Goal: Task Accomplishment & Management: Complete application form

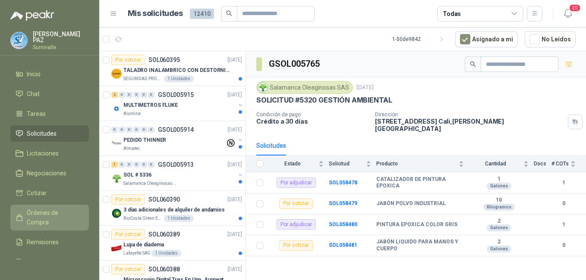
click at [50, 212] on span "Órdenes de Compra" at bounding box center [54, 217] width 54 height 19
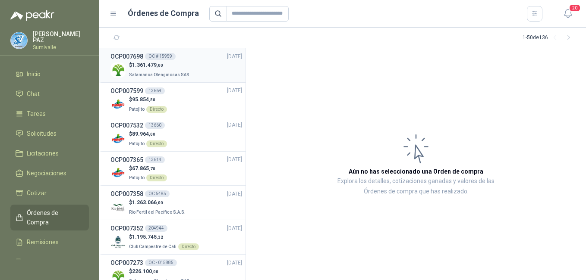
click at [182, 69] on p "Salamanca Oleaginosas SAS" at bounding box center [160, 73] width 62 height 9
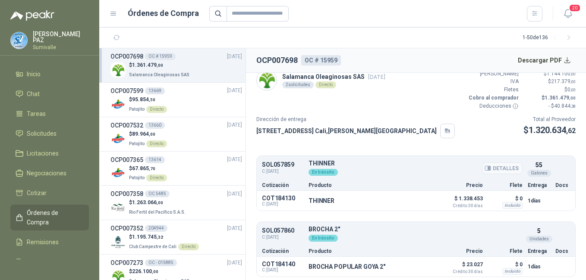
scroll to position [10, 0]
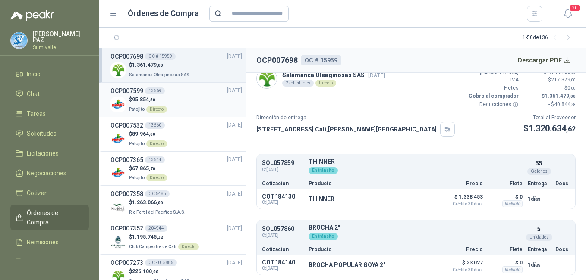
click at [145, 98] on span "95.854 ,50" at bounding box center [143, 100] width 23 height 6
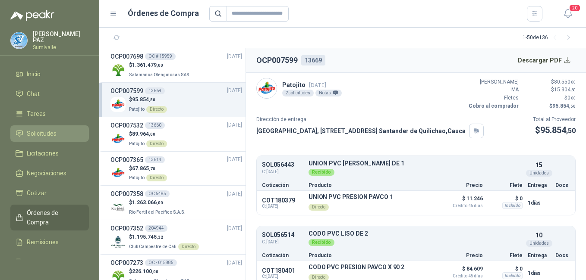
click at [45, 132] on span "Solicitudes" at bounding box center [42, 133] width 30 height 9
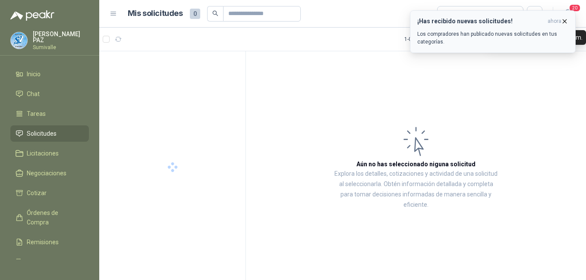
click at [562, 20] on icon "button" at bounding box center [564, 21] width 7 height 7
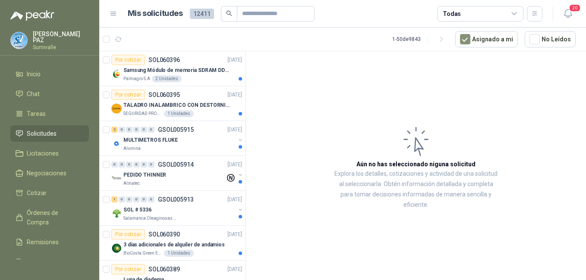
click at [486, 14] on div "Todas" at bounding box center [480, 14] width 86 height 16
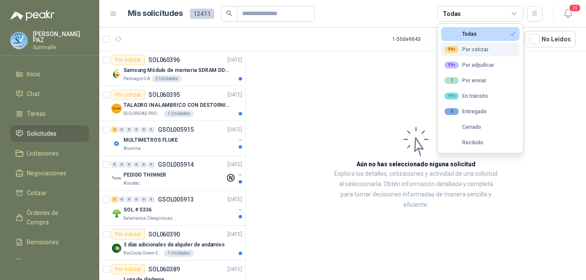
click at [468, 53] on div "99+ Por cotizar" at bounding box center [466, 49] width 44 height 7
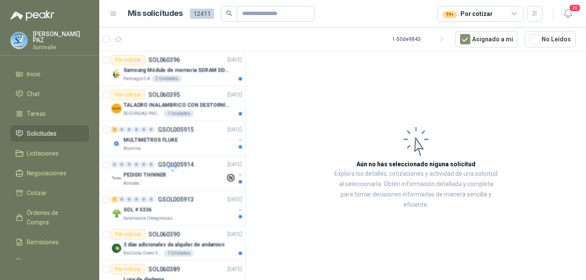
click at [370, 75] on article "Aún no has seleccionado niguna solicitud Explora los detalles, cotizaciones y a…" at bounding box center [416, 167] width 340 height 232
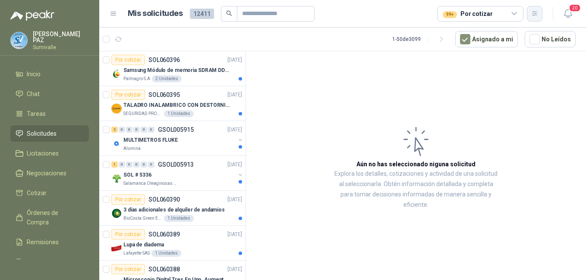
click at [532, 13] on icon "button" at bounding box center [534, 13] width 7 height 7
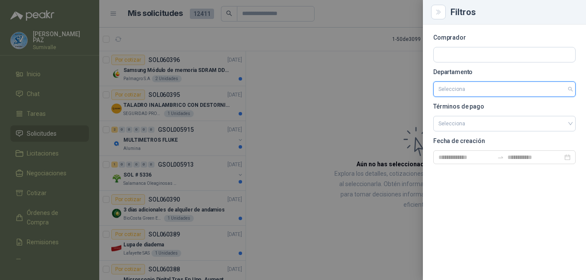
click at [484, 93] on input "search" at bounding box center [504, 89] width 132 height 15
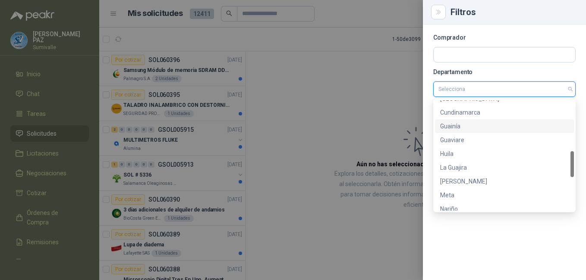
scroll to position [359, 0]
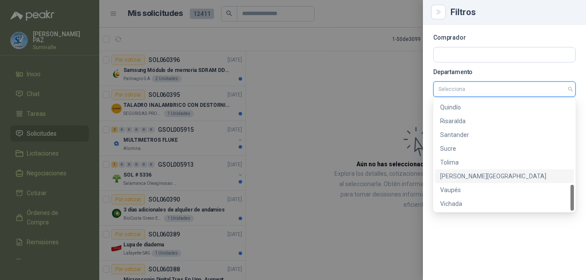
click at [464, 176] on div "[PERSON_NAME][GEOGRAPHIC_DATA]" at bounding box center [504, 176] width 129 height 9
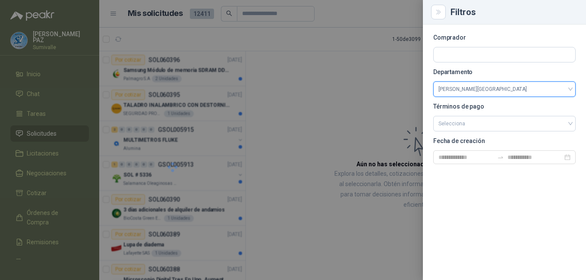
click at [385, 126] on div at bounding box center [293, 140] width 586 height 280
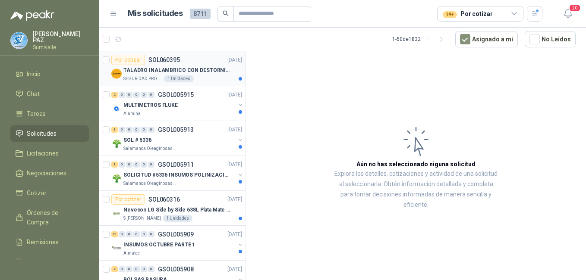
click at [168, 68] on p "TALADRO INALAMBRICO CON DESTORNILLADOR DE ESTRIA" at bounding box center [176, 70] width 107 height 8
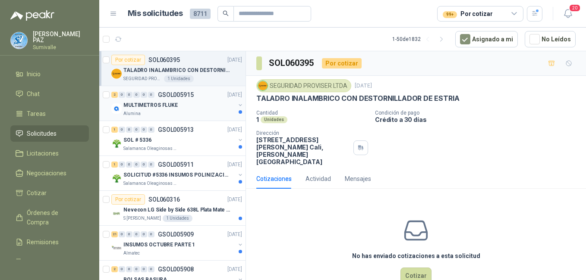
click at [196, 105] on div "MULTIMETROS FLUKE" at bounding box center [179, 105] width 112 height 10
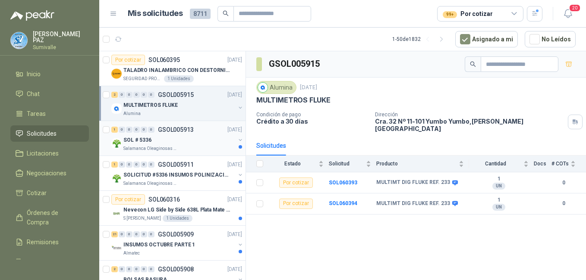
click at [176, 141] on div "SOL # 5336" at bounding box center [179, 140] width 112 height 10
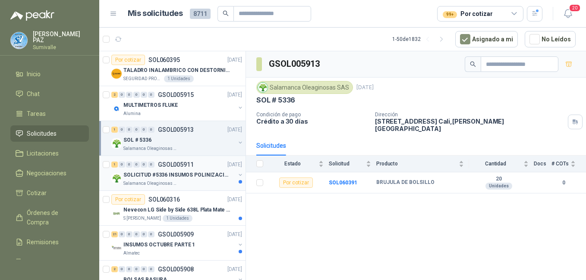
click at [172, 182] on p "Salamanca Oleaginosas SAS" at bounding box center [150, 183] width 54 height 7
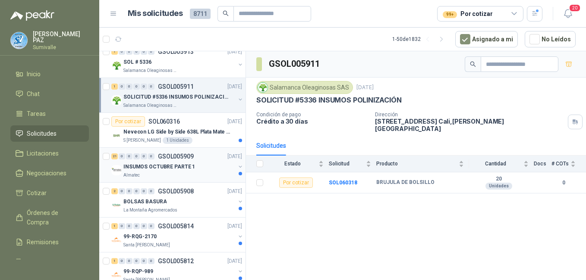
scroll to position [86, 0]
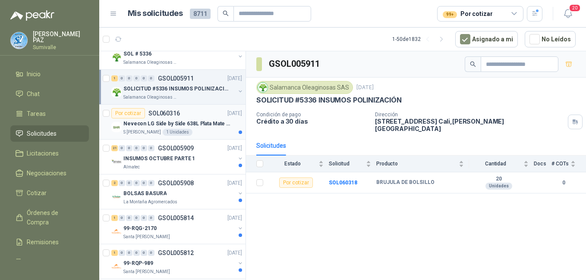
click at [182, 131] on div "1 Unidades" at bounding box center [178, 132] width 30 height 7
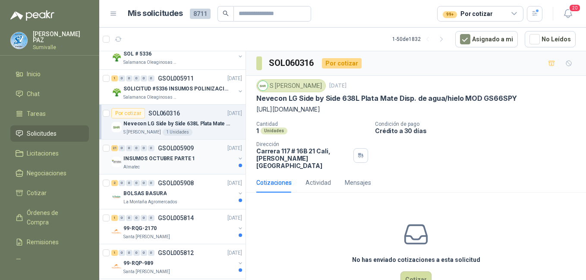
click at [186, 158] on p "INSUMOS OCTUBRE PARTE 1" at bounding box center [159, 159] width 72 height 8
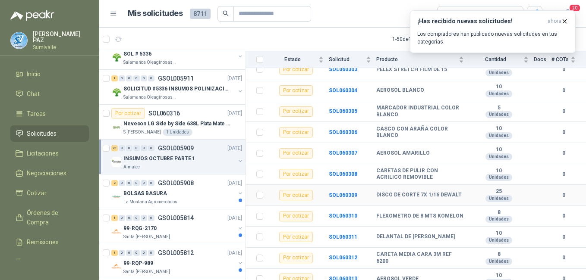
scroll to position [329, 0]
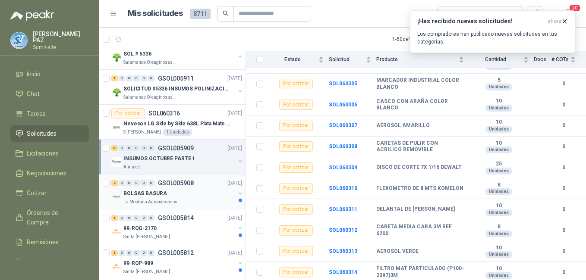
click at [182, 191] on div "BOLSAS BASURA" at bounding box center [179, 193] width 112 height 10
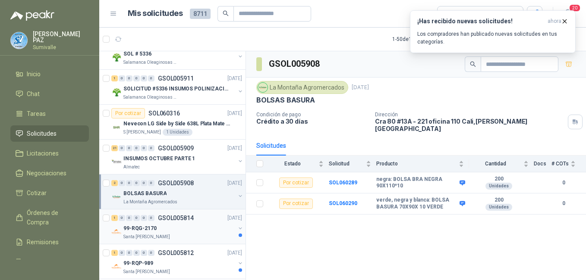
click at [168, 220] on p "GSOL005814" at bounding box center [176, 218] width 36 height 6
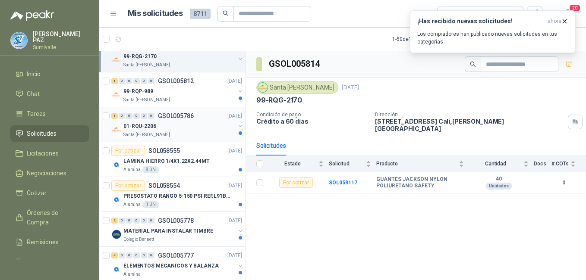
scroll to position [259, 0]
click at [184, 93] on div "99-RQP-989" at bounding box center [179, 91] width 112 height 10
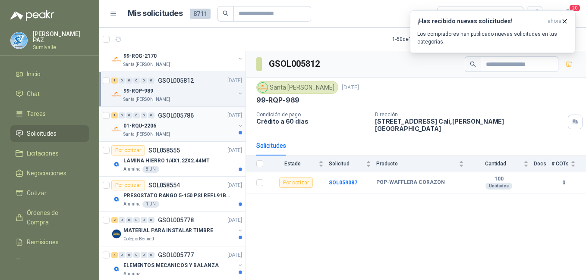
click at [162, 129] on div "01-RQU-2206" at bounding box center [179, 126] width 112 height 10
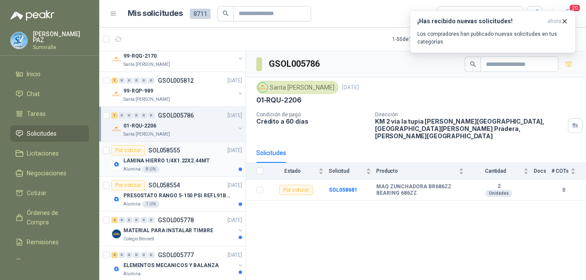
click at [165, 160] on p "LAMINA HIERRO 1/4X1.22X2.44MT" at bounding box center [166, 161] width 86 height 8
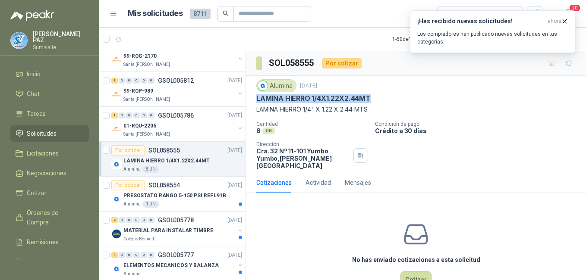
drag, startPoint x: 257, startPoint y: 97, endPoint x: 380, endPoint y: 97, distance: 122.5
click at [380, 97] on div "LAMINA HIERRO 1/4X1.22X2.44MT" at bounding box center [415, 98] width 319 height 9
copy p "LAMINA HIERRO 1/4X1.22X2.44MT"
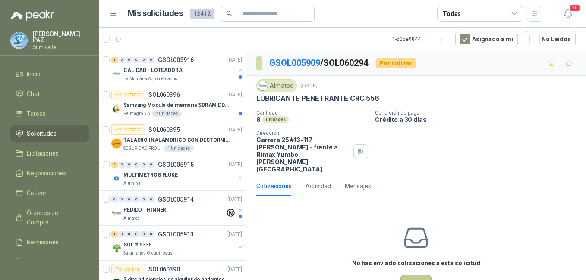
click at [409, 275] on button "Cotizar" at bounding box center [415, 283] width 31 height 16
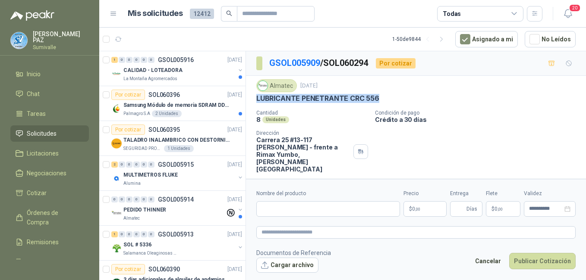
drag, startPoint x: 255, startPoint y: 98, endPoint x: 386, endPoint y: 100, distance: 131.1
click at [386, 100] on div "Almatec [DATE] LUBRICANTE PENETRANTE CRC 556  Cantidad 8 Unidades Condición de…" at bounding box center [416, 126] width 340 height 100
copy p "LUBRICANTE PENETRANTE CRC 556"
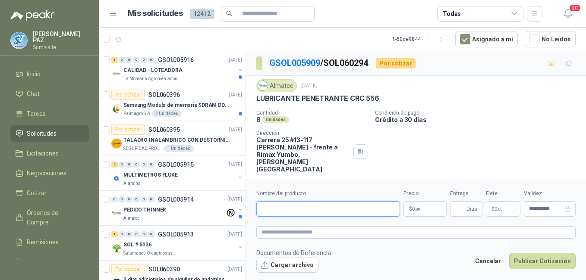
click at [306, 205] on input "Nombre del producto" at bounding box center [328, 209] width 144 height 16
paste input "**********"
type input "**********"
click at [436, 211] on body "[PERSON_NAME] Inicio Chat Tareas Solicitudes Licitaciones Negociaciones Cotizar…" at bounding box center [293, 140] width 586 height 280
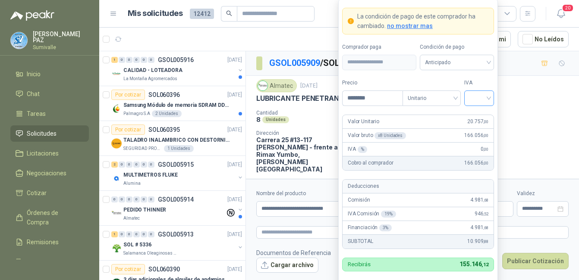
type input "********"
click at [475, 94] on input "search" at bounding box center [478, 97] width 19 height 13
click at [479, 115] on div "19%" at bounding box center [479, 115] width 16 height 9
click at [463, 63] on span "Anticipado" at bounding box center [457, 62] width 64 height 13
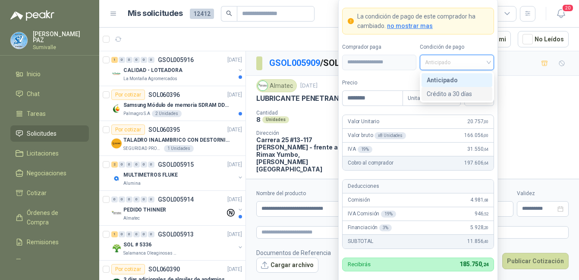
click at [455, 97] on div "Crédito a 30 días" at bounding box center [457, 93] width 60 height 9
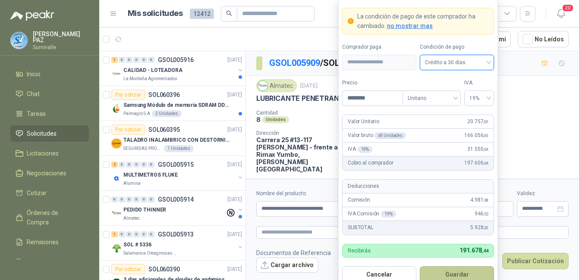
click at [456, 277] on button "Guardar" at bounding box center [457, 275] width 74 height 16
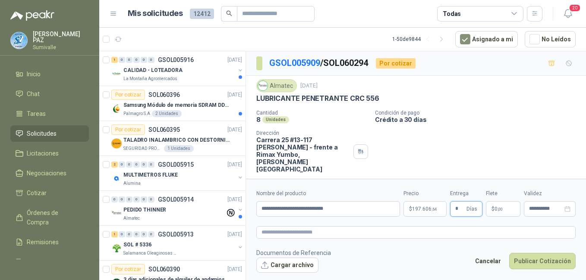
type input "*"
click at [504, 206] on p "$ 0 ,00" at bounding box center [503, 209] width 35 height 16
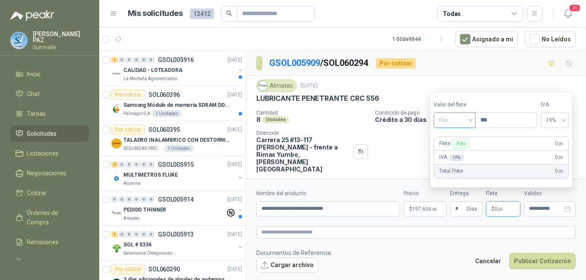
click at [467, 124] on span "Flex" at bounding box center [454, 120] width 31 height 13
click at [458, 150] on div "Incluido" at bounding box center [455, 151] width 30 height 9
click at [534, 255] on button "Publicar Cotización" at bounding box center [542, 261] width 66 height 16
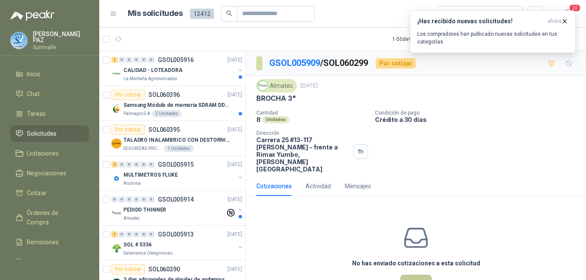
click at [414, 275] on button "Cotizar" at bounding box center [415, 283] width 31 height 16
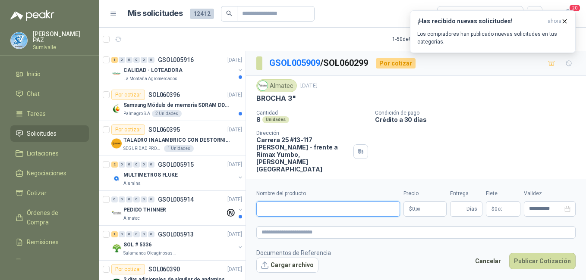
click at [303, 210] on input "Nombre del producto" at bounding box center [328, 209] width 144 height 16
paste input "**********"
type input "**********"
click at [432, 208] on p "$ 0 ,00" at bounding box center [424, 209] width 43 height 16
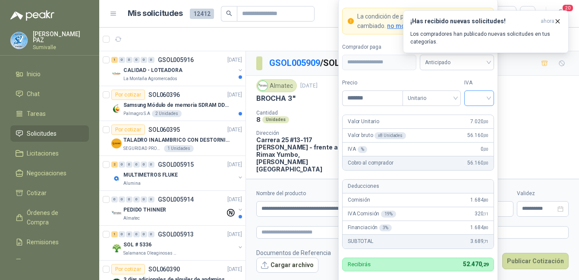
type input "*******"
click at [475, 101] on input "search" at bounding box center [478, 97] width 19 height 13
click at [475, 117] on div "19%" at bounding box center [479, 115] width 16 height 9
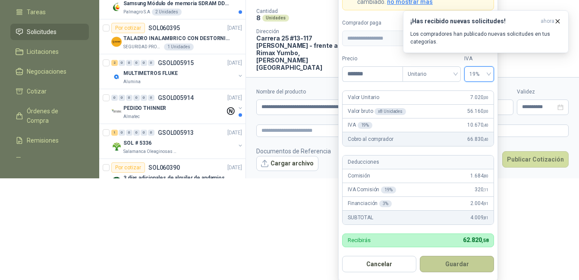
click at [453, 264] on button "Guardar" at bounding box center [457, 264] width 74 height 16
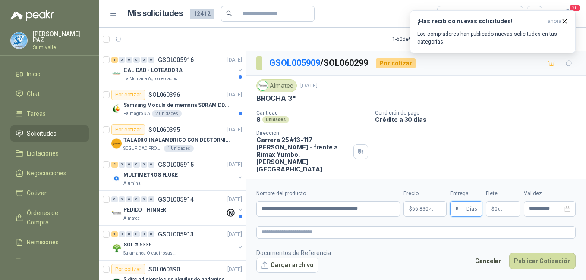
type input "*"
click at [497, 206] on p "$ 0 ,00" at bounding box center [503, 209] width 35 height 16
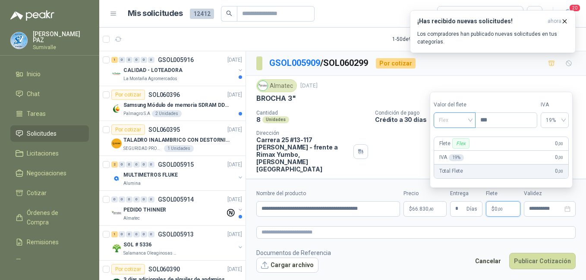
click at [462, 118] on span "Flex" at bounding box center [454, 120] width 31 height 13
click at [457, 148] on div "Incluido" at bounding box center [455, 151] width 30 height 9
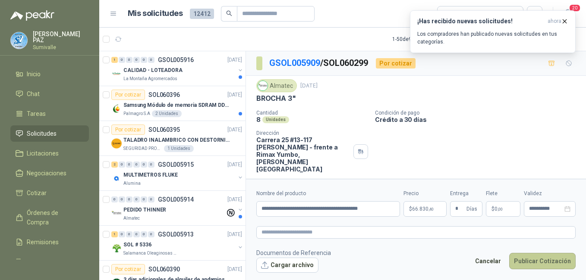
click at [539, 257] on button "Publicar Cotización" at bounding box center [542, 261] width 66 height 16
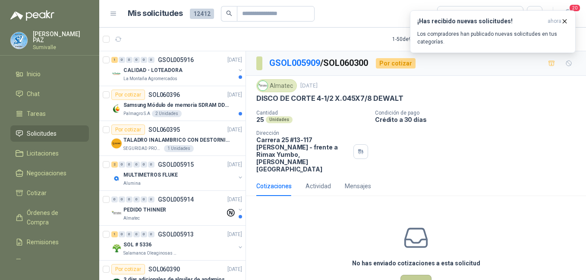
click at [405, 275] on button "Cotizar" at bounding box center [415, 283] width 31 height 16
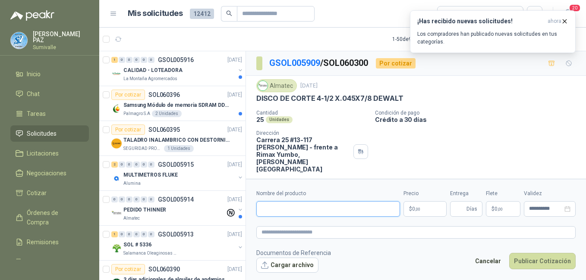
click at [283, 209] on input "Nombre del producto" at bounding box center [328, 209] width 144 height 16
paste input "**********"
type input "**********"
click at [412, 210] on body "[PERSON_NAME] Inicio Chat Tareas Solicitudes Licitaciones Negociaciones Cotizar…" at bounding box center [293, 140] width 586 height 280
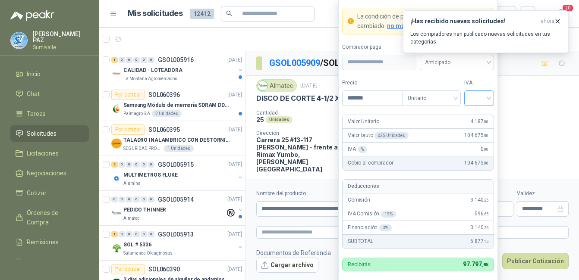
type input "*******"
click at [488, 97] on input "search" at bounding box center [478, 97] width 19 height 13
click at [480, 115] on div "19%" at bounding box center [479, 115] width 16 height 9
click at [461, 65] on span "Anticipado" at bounding box center [457, 62] width 64 height 13
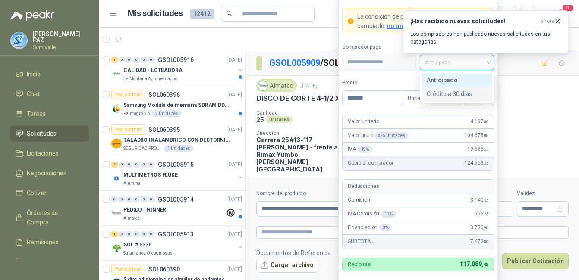
click at [452, 95] on div "Crédito a 30 días" at bounding box center [457, 93] width 60 height 9
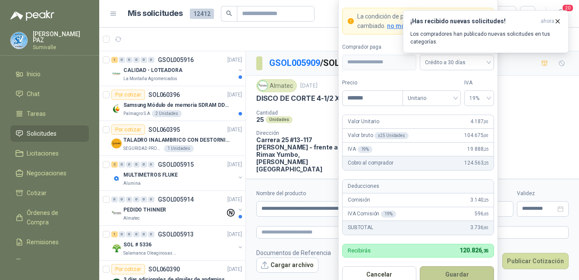
click at [452, 274] on button "Guardar" at bounding box center [457, 275] width 74 height 16
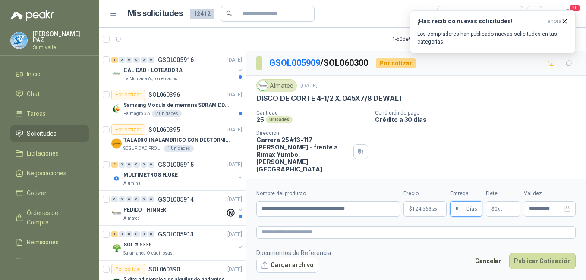
type input "*"
click at [506, 210] on p "$ 0 ,00" at bounding box center [503, 209] width 35 height 16
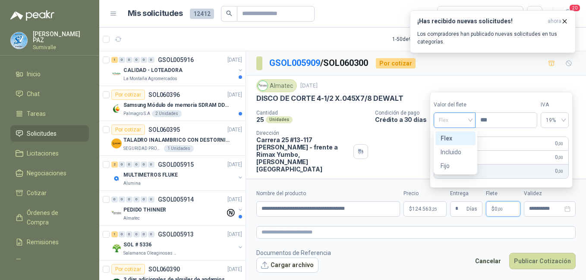
click at [458, 122] on span "Flex" at bounding box center [454, 120] width 31 height 13
click at [455, 151] on div "Incluido" at bounding box center [455, 151] width 30 height 9
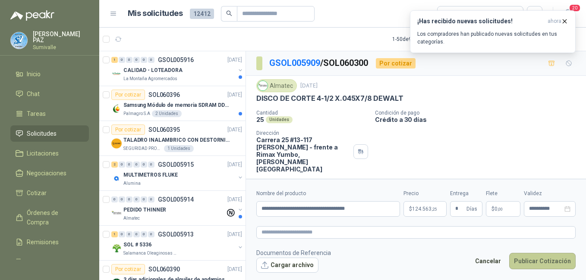
click at [541, 259] on button "Publicar Cotización" at bounding box center [542, 261] width 66 height 16
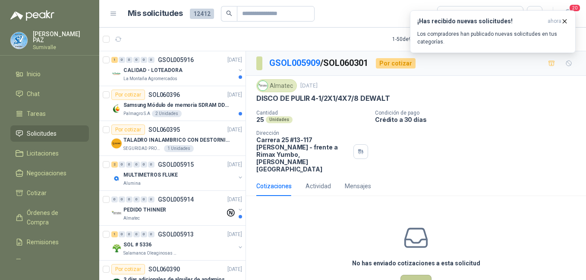
click at [409, 275] on button "Cotizar" at bounding box center [415, 283] width 31 height 16
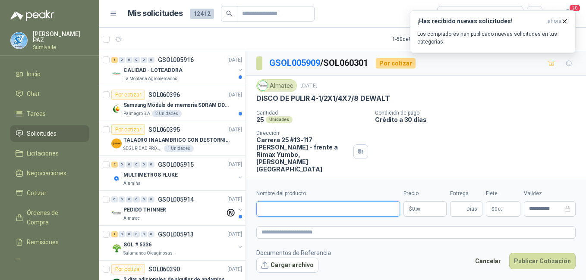
click at [287, 204] on input "Nombre del producto" at bounding box center [328, 209] width 144 height 16
paste input "**********"
type input "**********"
click at [431, 207] on body "[PERSON_NAME] Inicio Chat Tareas Solicitudes Licitaciones Negociaciones Cotizar…" at bounding box center [293, 140] width 586 height 280
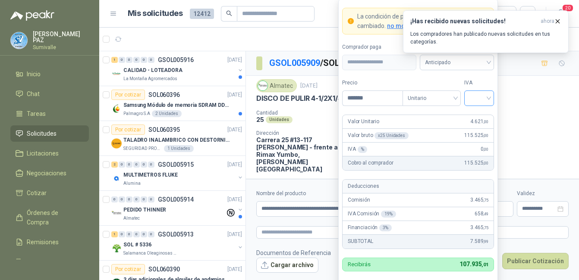
type input "*******"
click at [480, 93] on input "search" at bounding box center [478, 97] width 19 height 13
click at [480, 117] on div "19%" at bounding box center [479, 115] width 16 height 9
click at [467, 65] on span "Anticipado" at bounding box center [457, 62] width 64 height 13
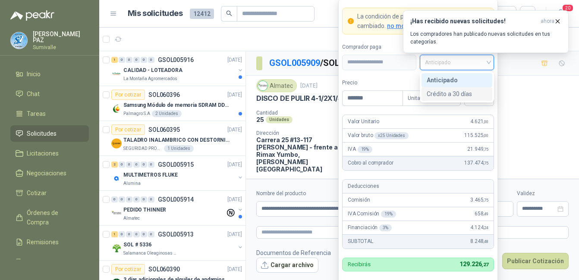
click at [460, 96] on div "Crédito a 30 días" at bounding box center [457, 93] width 60 height 9
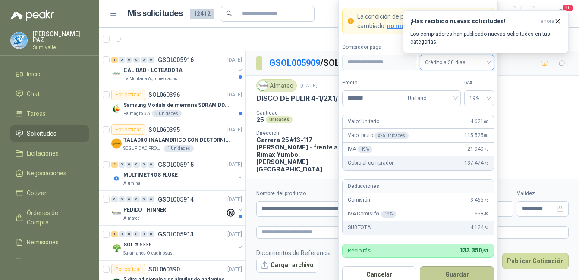
click at [458, 270] on button "Guardar" at bounding box center [457, 275] width 74 height 16
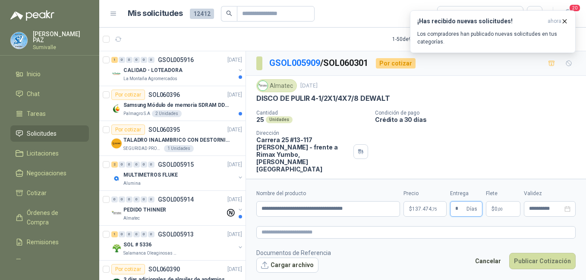
type input "*"
click at [503, 206] on p "$ 0 ,00" at bounding box center [503, 209] width 35 height 16
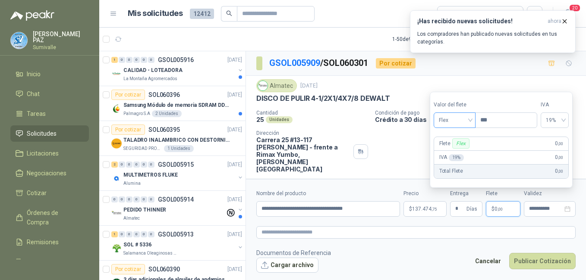
click at [464, 120] on span "Flex" at bounding box center [454, 120] width 31 height 13
click at [454, 154] on div "Incluido" at bounding box center [455, 151] width 30 height 9
click at [539, 257] on button "Publicar Cotización" at bounding box center [542, 261] width 66 height 16
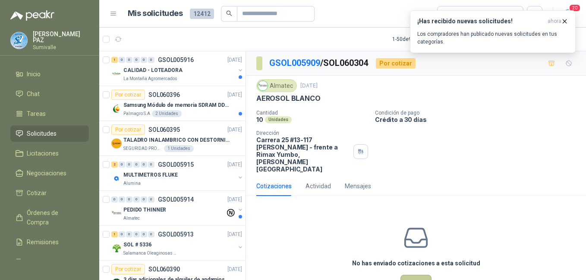
click at [406, 275] on button "Cotizar" at bounding box center [415, 283] width 31 height 16
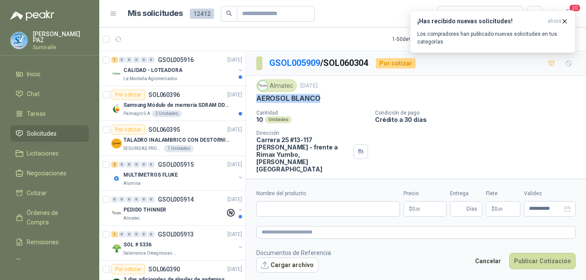
drag, startPoint x: 324, startPoint y: 96, endPoint x: 251, endPoint y: 102, distance: 72.7
click at [251, 102] on div "Almatec 6 oct, 2025 AEROSOL BLANCO  Cantidad 10 Unidades Condición de pago Cré…" at bounding box center [416, 126] width 340 height 100
copy p "AEROSOL BLANCO"
click at [383, 211] on input "Nombre del producto" at bounding box center [328, 209] width 144 height 16
paste input "**********"
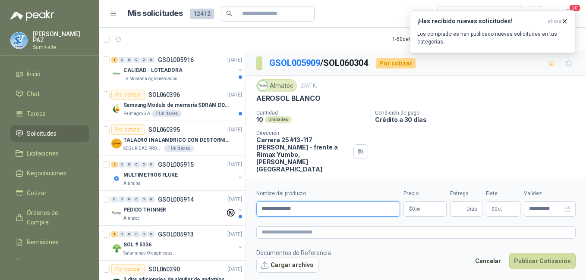
type input "**********"
click at [424, 207] on body "[PERSON_NAME] Inicio Chat Tareas Solicitudes Licitaciones Negociaciones Cotizar…" at bounding box center [293, 140] width 586 height 280
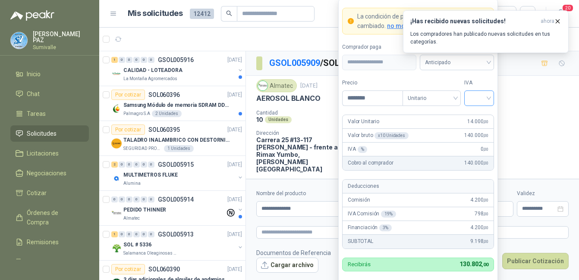
type input "********"
click at [477, 99] on input "search" at bounding box center [478, 97] width 19 height 13
click at [477, 122] on div "19%" at bounding box center [479, 116] width 26 height 14
click at [472, 69] on span at bounding box center [457, 62] width 64 height 15
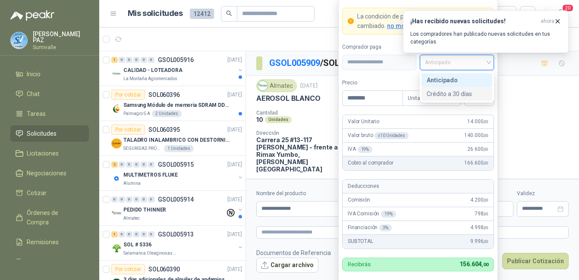
click at [453, 92] on div "Crédito a 30 días" at bounding box center [457, 93] width 60 height 9
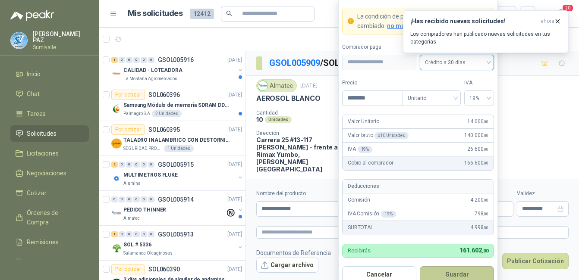
click at [458, 271] on button "Guardar" at bounding box center [457, 275] width 74 height 16
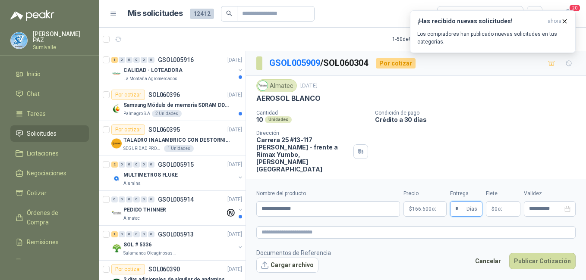
type input "*"
click at [492, 201] on div "Flete $ 0 ,00" at bounding box center [503, 203] width 35 height 27
click at [494, 203] on p "$ 0 ,00" at bounding box center [503, 209] width 35 height 16
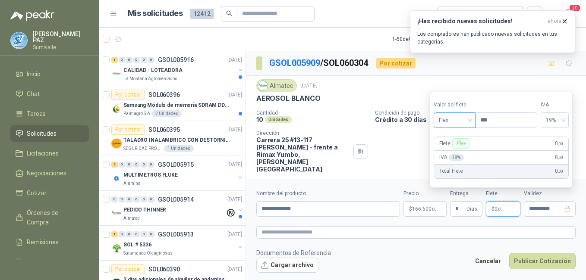
click at [457, 118] on span "Flex" at bounding box center [454, 120] width 31 height 13
click at [456, 154] on div "Incluido" at bounding box center [455, 151] width 30 height 9
click at [529, 257] on button "Publicar Cotización" at bounding box center [542, 261] width 66 height 16
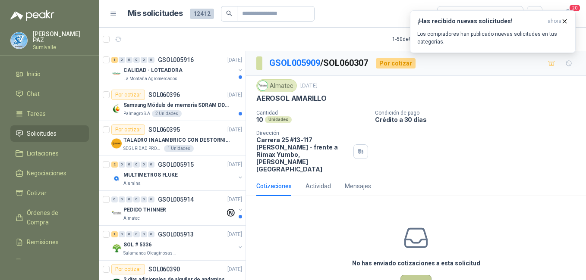
click at [422, 275] on button "Cotizar" at bounding box center [415, 283] width 31 height 16
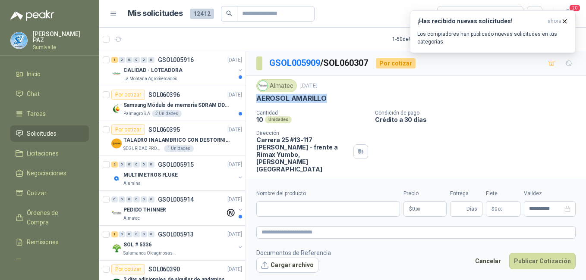
drag, startPoint x: 256, startPoint y: 99, endPoint x: 344, endPoint y: 96, distance: 87.6
click at [344, 96] on div "AEROSOL AMARILLO" at bounding box center [415, 98] width 319 height 9
copy p "AEROSOL AMARILLO"
click at [298, 207] on input "Nombre del producto" at bounding box center [328, 209] width 144 height 16
paste input "**********"
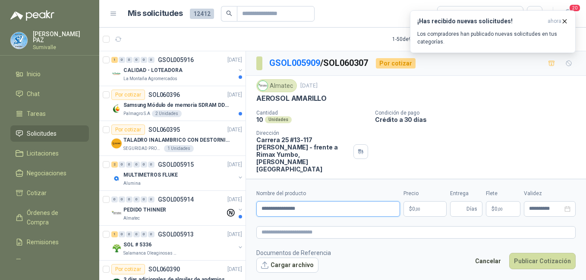
type input "**********"
click at [413, 209] on body "[PERSON_NAME] Inicio Chat Tareas Solicitudes Licitaciones Negociaciones Cotizar…" at bounding box center [293, 140] width 586 height 280
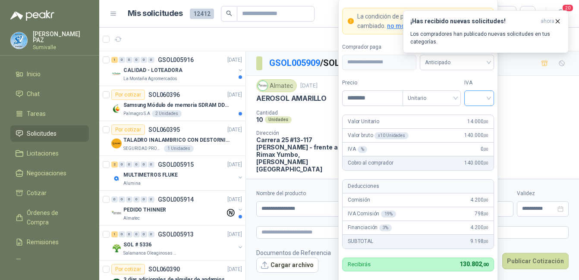
type input "********"
click at [477, 94] on input "search" at bounding box center [478, 97] width 19 height 13
click at [475, 117] on div "19%" at bounding box center [479, 115] width 16 height 9
click at [459, 66] on span "Anticipado" at bounding box center [457, 62] width 64 height 13
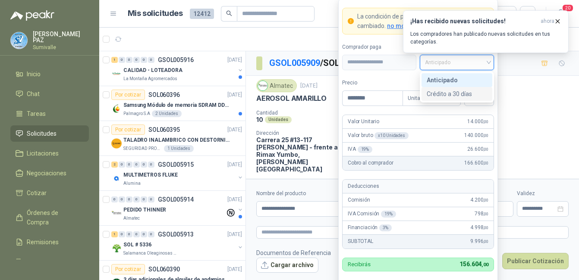
click at [455, 93] on div "Crédito a 30 días" at bounding box center [457, 93] width 60 height 9
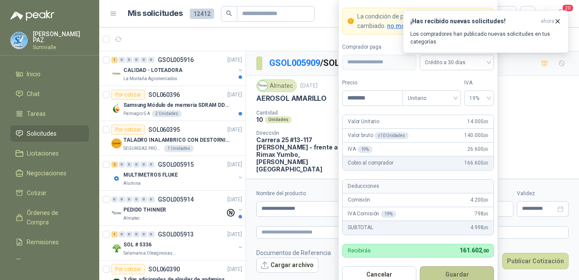
click at [451, 276] on button "Guardar" at bounding box center [457, 275] width 74 height 16
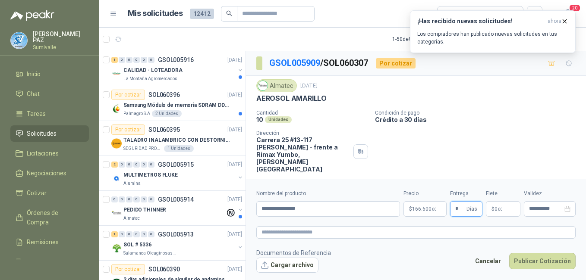
type input "*"
click at [493, 204] on p "$ 0 ,00" at bounding box center [503, 209] width 35 height 16
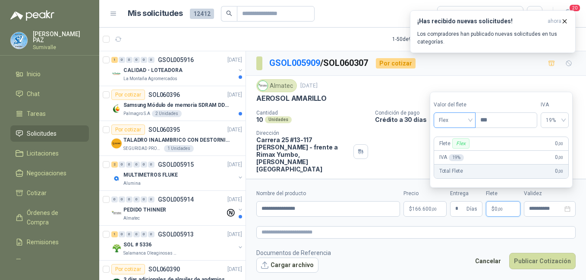
click at [460, 119] on span "Flex" at bounding box center [454, 120] width 31 height 13
click at [447, 151] on div "Incluido" at bounding box center [455, 151] width 30 height 9
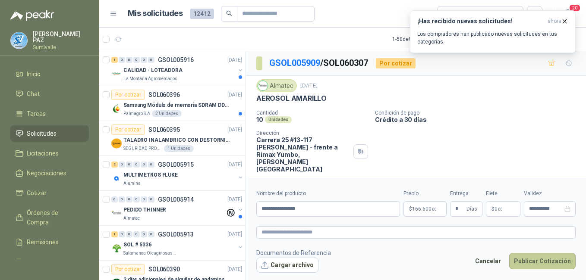
click at [524, 256] on button "Publicar Cotización" at bounding box center [542, 261] width 66 height 16
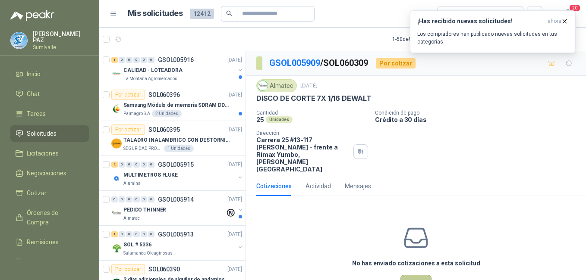
click at [405, 275] on button "Cotizar" at bounding box center [415, 283] width 31 height 16
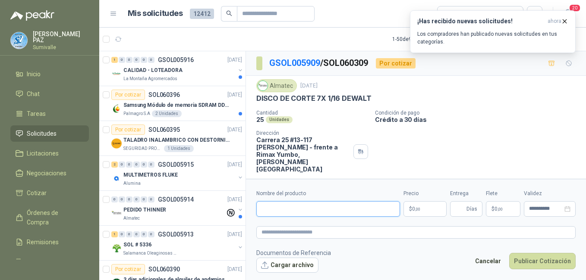
click at [320, 209] on input "Nombre del producto" at bounding box center [328, 209] width 144 height 16
paste input "**********"
type input "**********"
click at [430, 215] on body "[PERSON_NAME] Inicio Chat Tareas Solicitudes Licitaciones Negociaciones Cotizar…" at bounding box center [293, 140] width 586 height 280
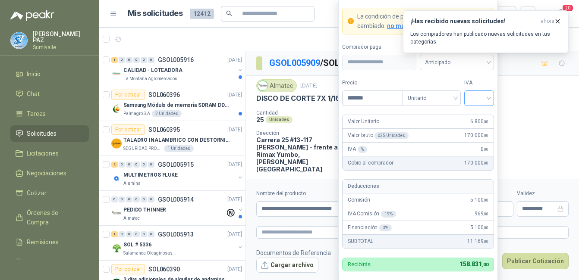
type input "*******"
click at [475, 101] on input "search" at bounding box center [478, 97] width 19 height 13
click at [476, 111] on div "19%" at bounding box center [479, 115] width 16 height 9
click at [463, 67] on span "Anticipado" at bounding box center [457, 62] width 64 height 13
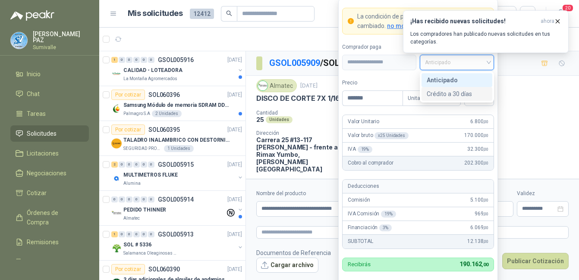
click at [462, 87] on div "Crédito a 30 días" at bounding box center [456, 94] width 71 height 14
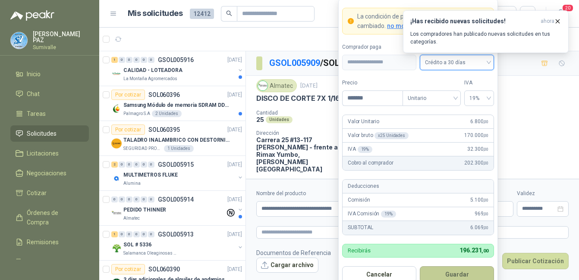
click at [450, 273] on button "Guardar" at bounding box center [457, 275] width 74 height 16
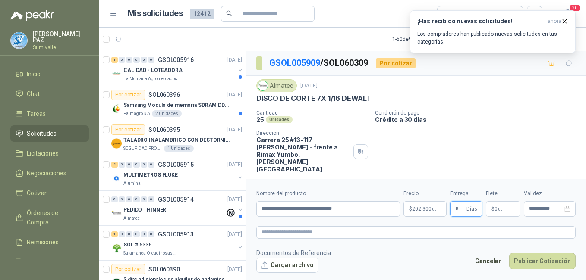
type input "*"
click at [500, 200] on div "Flete $ 0 ,00" at bounding box center [503, 203] width 35 height 27
click at [498, 205] on p "$ 0 ,00" at bounding box center [503, 209] width 35 height 16
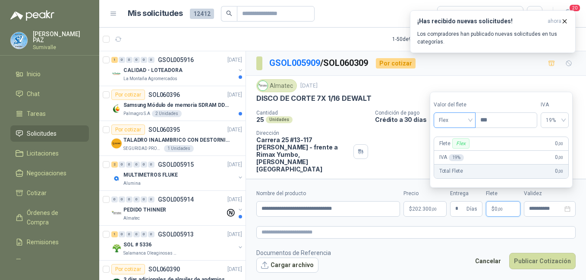
click at [456, 125] on span "Flex" at bounding box center [454, 120] width 31 height 13
click at [459, 152] on div "Incluido" at bounding box center [455, 151] width 30 height 9
click at [548, 263] on button "Publicar Cotización" at bounding box center [542, 261] width 66 height 16
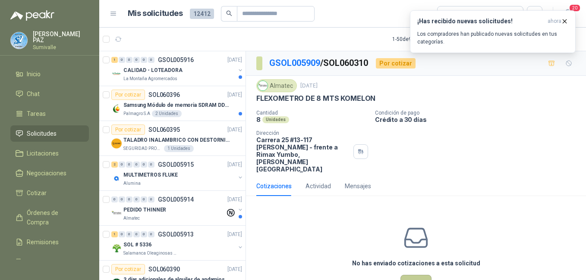
click at [411, 275] on button "Cotizar" at bounding box center [415, 283] width 31 height 16
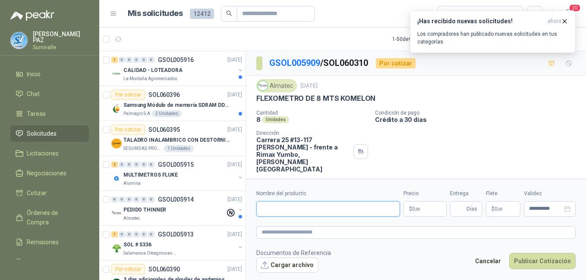
click at [300, 213] on input "Nombre del producto" at bounding box center [328, 209] width 144 height 16
paste input "**********"
type input "**********"
click at [424, 208] on body "[PERSON_NAME] Inicio Chat Tareas Solicitudes Licitaciones Negociaciones Cotizar…" at bounding box center [293, 140] width 586 height 280
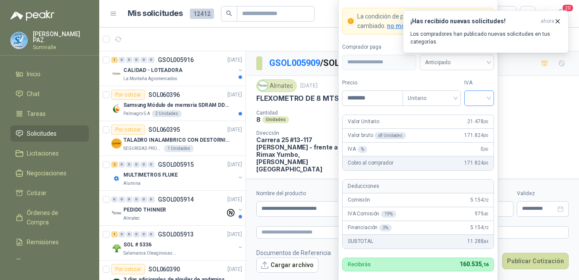
type input "********"
click at [483, 93] on input "search" at bounding box center [478, 97] width 19 height 13
click at [483, 112] on div "19%" at bounding box center [479, 115] width 16 height 9
click at [468, 64] on span "Anticipado" at bounding box center [457, 62] width 64 height 13
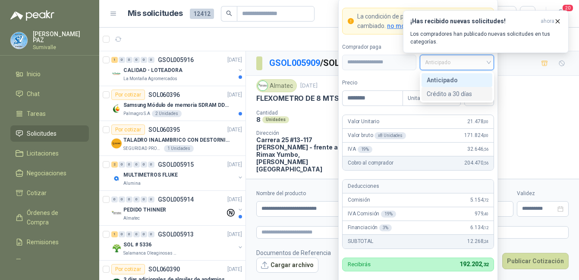
click at [457, 92] on div "Crédito a 30 días" at bounding box center [457, 93] width 60 height 9
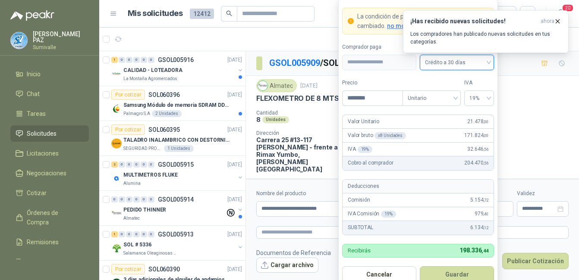
click at [472, 262] on form "**********" at bounding box center [418, 145] width 160 height 293
click at [459, 273] on button "Guardar" at bounding box center [457, 275] width 74 height 16
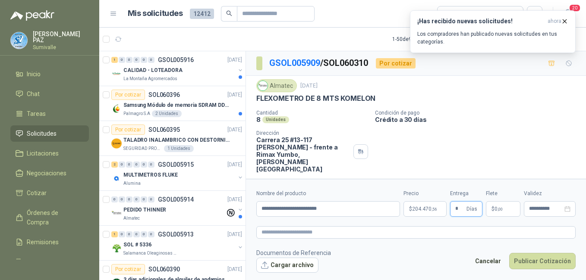
type input "*"
click at [501, 205] on p "$ 0 ,00" at bounding box center [503, 209] width 35 height 16
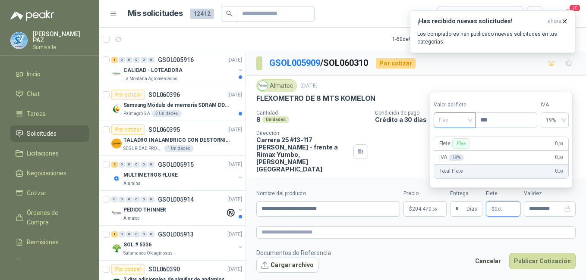
click at [459, 122] on span "Flex" at bounding box center [454, 120] width 31 height 13
click at [449, 158] on div "Incluido" at bounding box center [455, 152] width 40 height 14
click at [533, 256] on button "Publicar Cotización" at bounding box center [542, 261] width 66 height 16
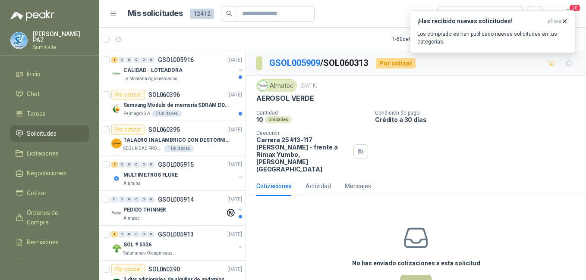
click at [413, 275] on button "Cotizar" at bounding box center [415, 283] width 31 height 16
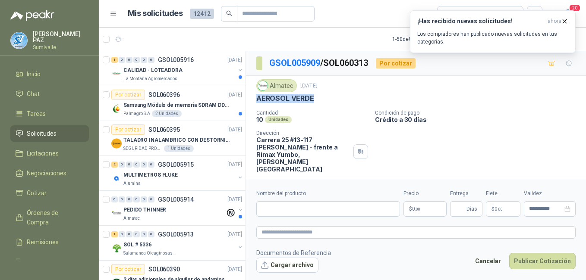
drag, startPoint x: 256, startPoint y: 98, endPoint x: 328, endPoint y: 99, distance: 71.6
click at [328, 99] on div "AEROSOL VERDE" at bounding box center [415, 98] width 319 height 9
copy p "AEROSOL VERDE"
click at [299, 214] on input "Nombre del producto" at bounding box center [328, 209] width 144 height 16
paste input "**********"
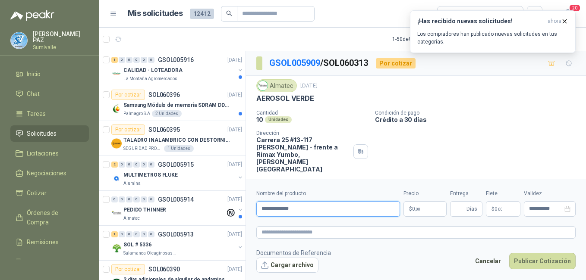
type input "**********"
click at [424, 211] on body "[PERSON_NAME] Inicio Chat Tareas Solicitudes Licitaciones Negociaciones Cotizar…" at bounding box center [293, 140] width 586 height 280
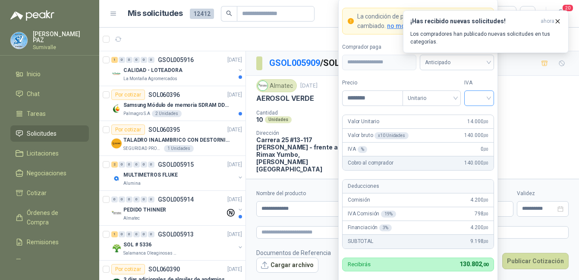
type input "********"
click at [472, 96] on input "search" at bounding box center [478, 97] width 19 height 13
click at [475, 112] on div "19%" at bounding box center [479, 115] width 16 height 9
click at [467, 65] on span "Anticipado" at bounding box center [457, 62] width 64 height 13
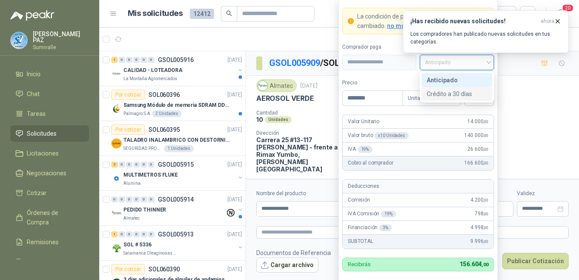
click at [463, 89] on div "Crédito a 30 días" at bounding box center [457, 93] width 60 height 9
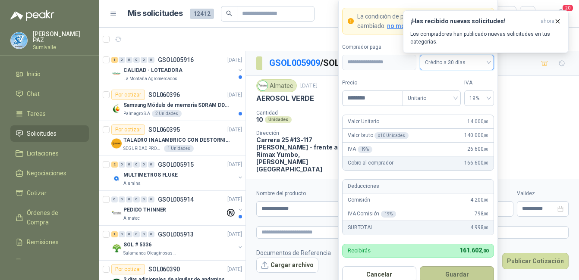
click at [454, 267] on button "Guardar" at bounding box center [457, 275] width 74 height 16
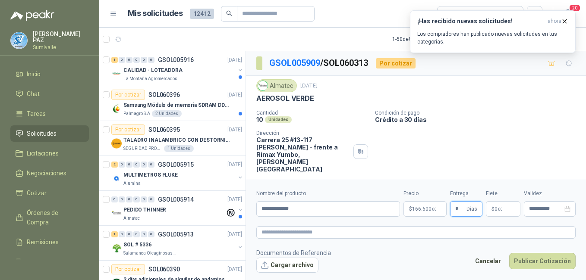
type input "*"
click at [500, 207] on span ",00" at bounding box center [499, 209] width 5 height 5
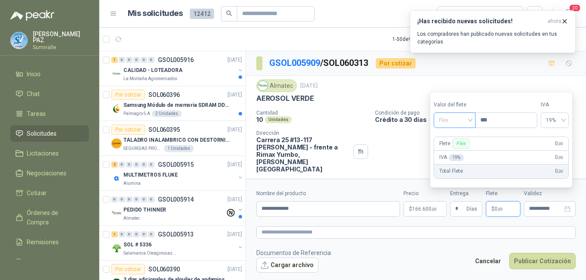
click at [462, 121] on span "Flex" at bounding box center [454, 120] width 31 height 13
click at [456, 151] on div "Incluido" at bounding box center [455, 151] width 30 height 9
click at [541, 264] on button "Publicar Cotización" at bounding box center [542, 261] width 66 height 16
